Goal: Information Seeking & Learning: Learn about a topic

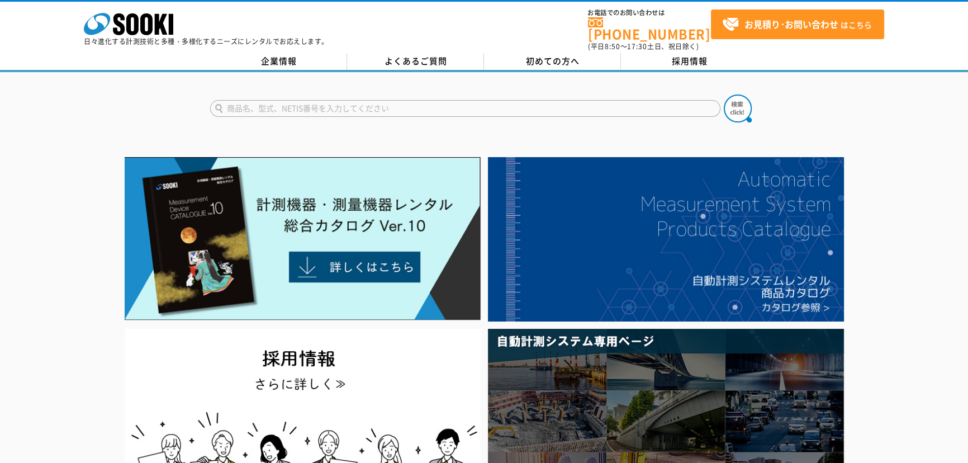
click at [357, 100] on input "text" at bounding box center [465, 108] width 510 height 17
type input "シースネイク"
click at [724, 94] on button at bounding box center [738, 108] width 28 height 28
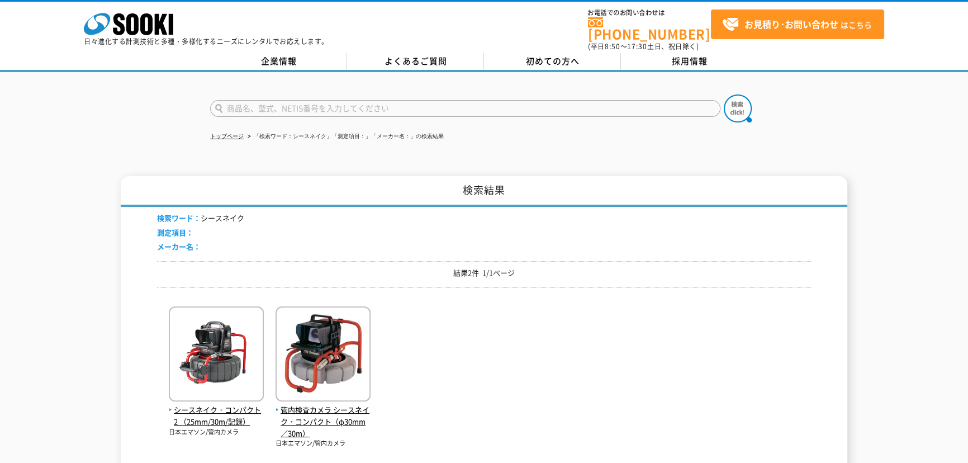
scroll to position [152, 0]
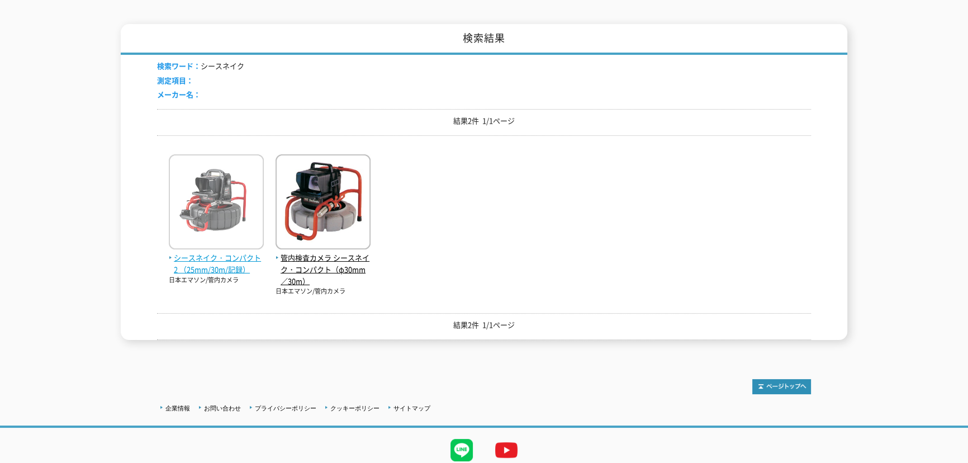
click at [228, 257] on span "シースネイク・コンパクト2 （25mm/30m/記録）" at bounding box center [216, 263] width 95 height 23
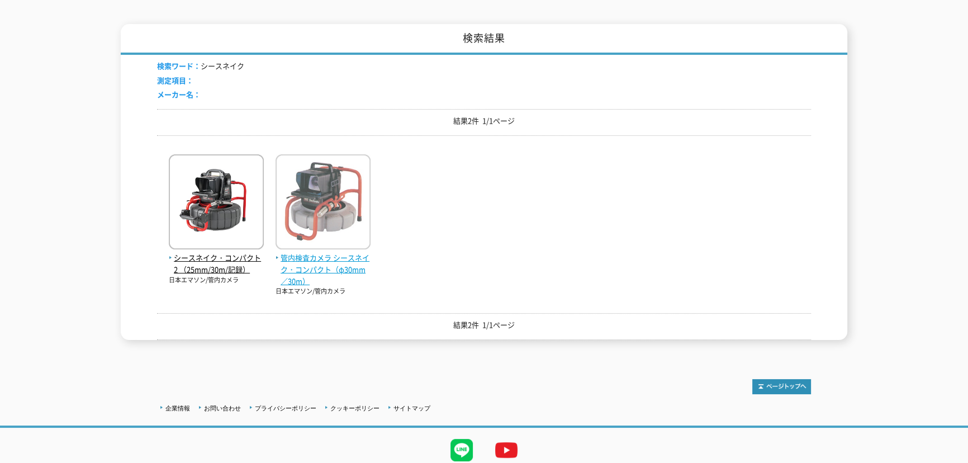
click at [335, 257] on span "管内検査カメラ シースネイク・コンパクト（φ30mm／30m）" at bounding box center [323, 269] width 95 height 35
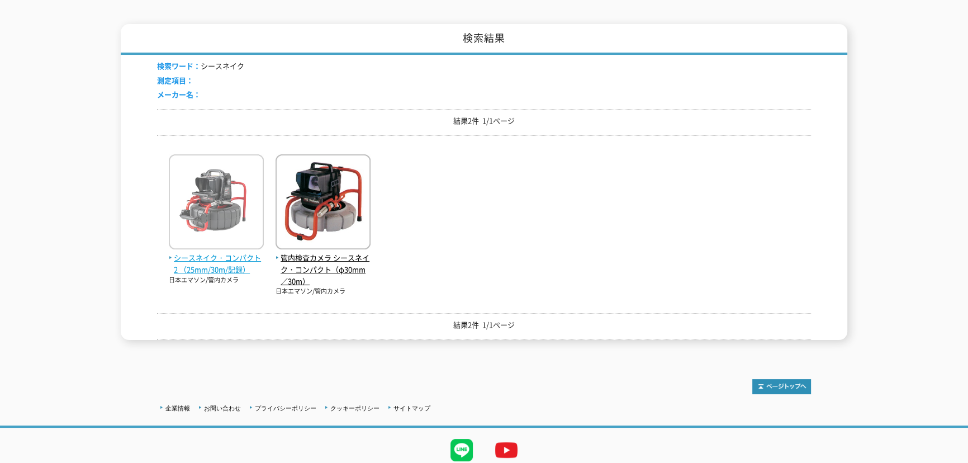
click at [240, 219] on img at bounding box center [216, 203] width 95 height 98
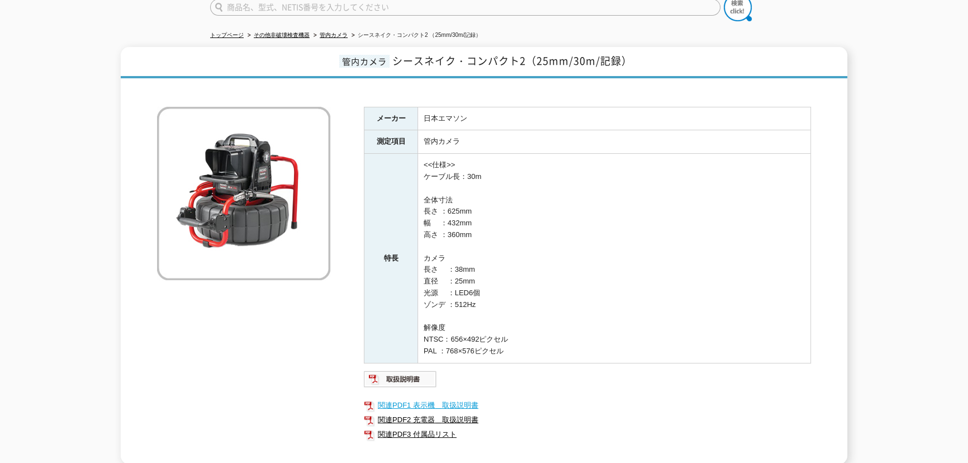
scroll to position [208, 0]
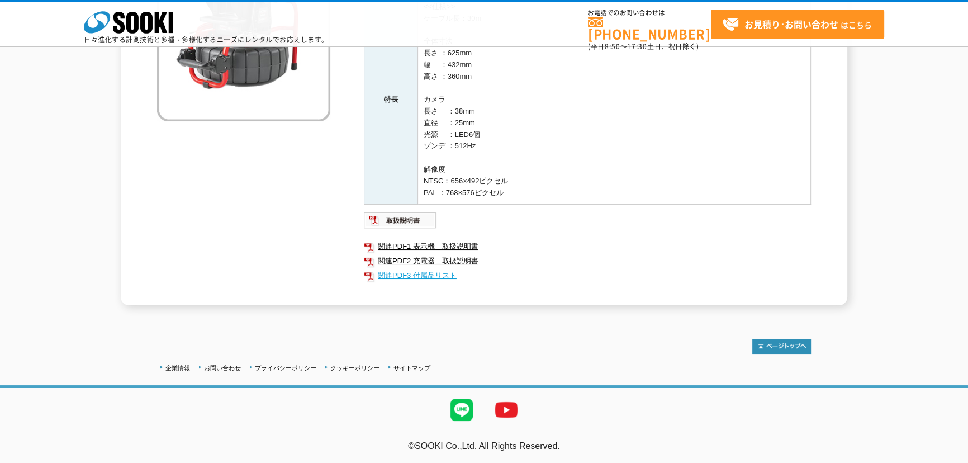
click at [418, 271] on link "関連PDF3 付属品リスト" at bounding box center [587, 275] width 447 height 15
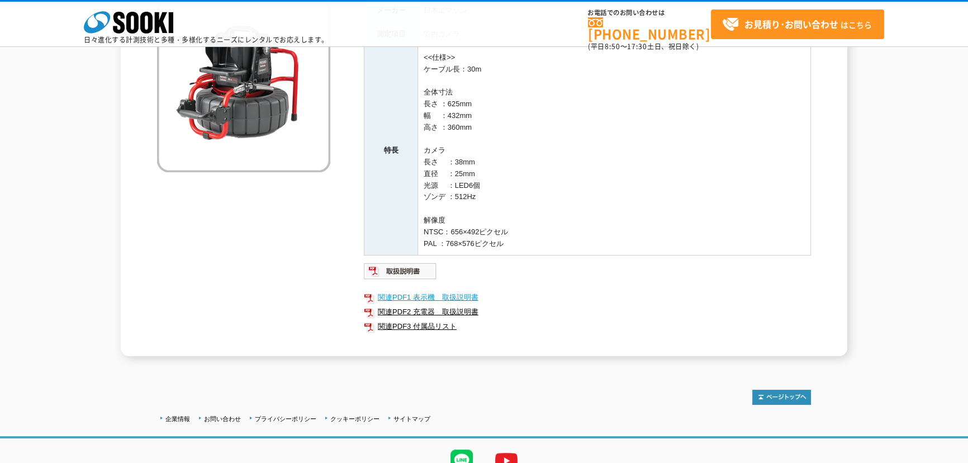
click at [453, 296] on link "関連PDF1 表示機＿取扱説明書" at bounding box center [587, 297] width 447 height 15
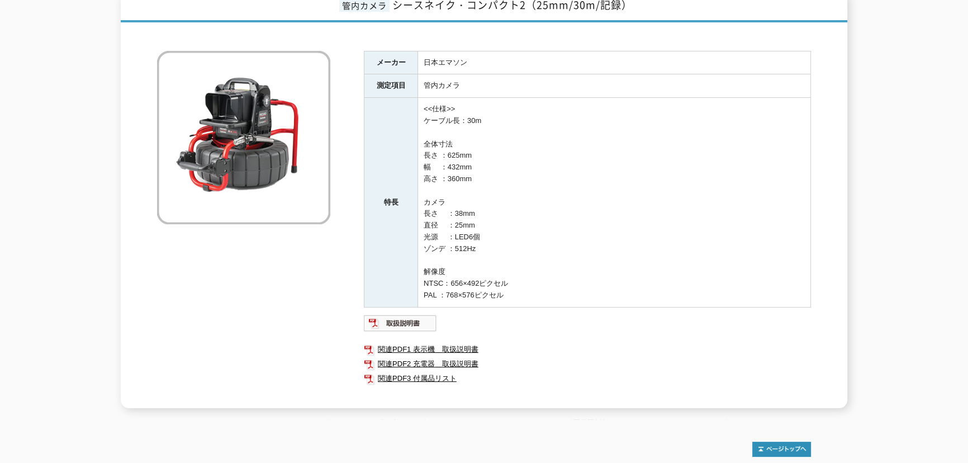
scroll to position [0, 0]
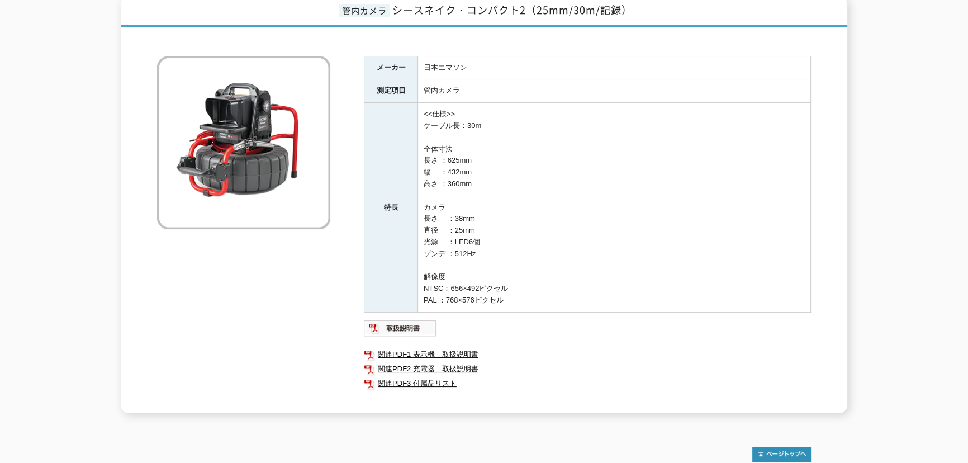
scroll to position [203, 0]
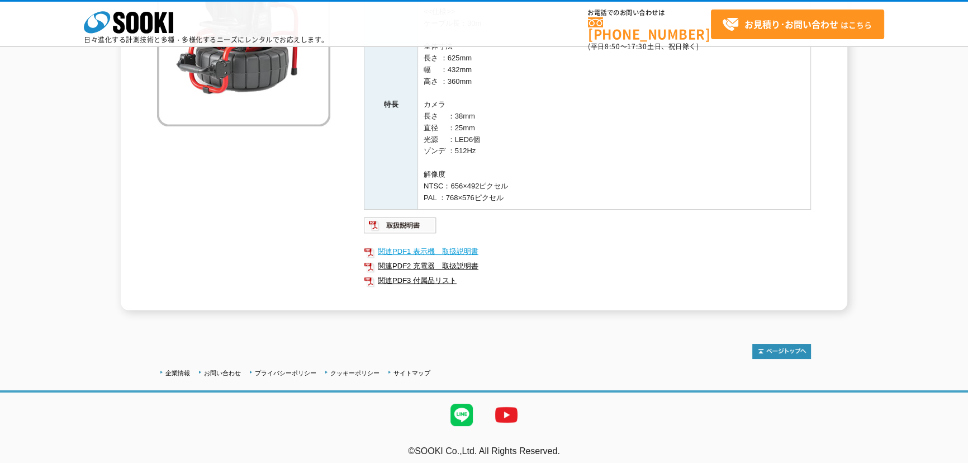
click at [420, 249] on link "関連PDF1 表示機＿取扱説明書" at bounding box center [587, 251] width 447 height 15
click at [405, 226] on img at bounding box center [400, 225] width 73 height 18
